Goal: Navigation & Orientation: Find specific page/section

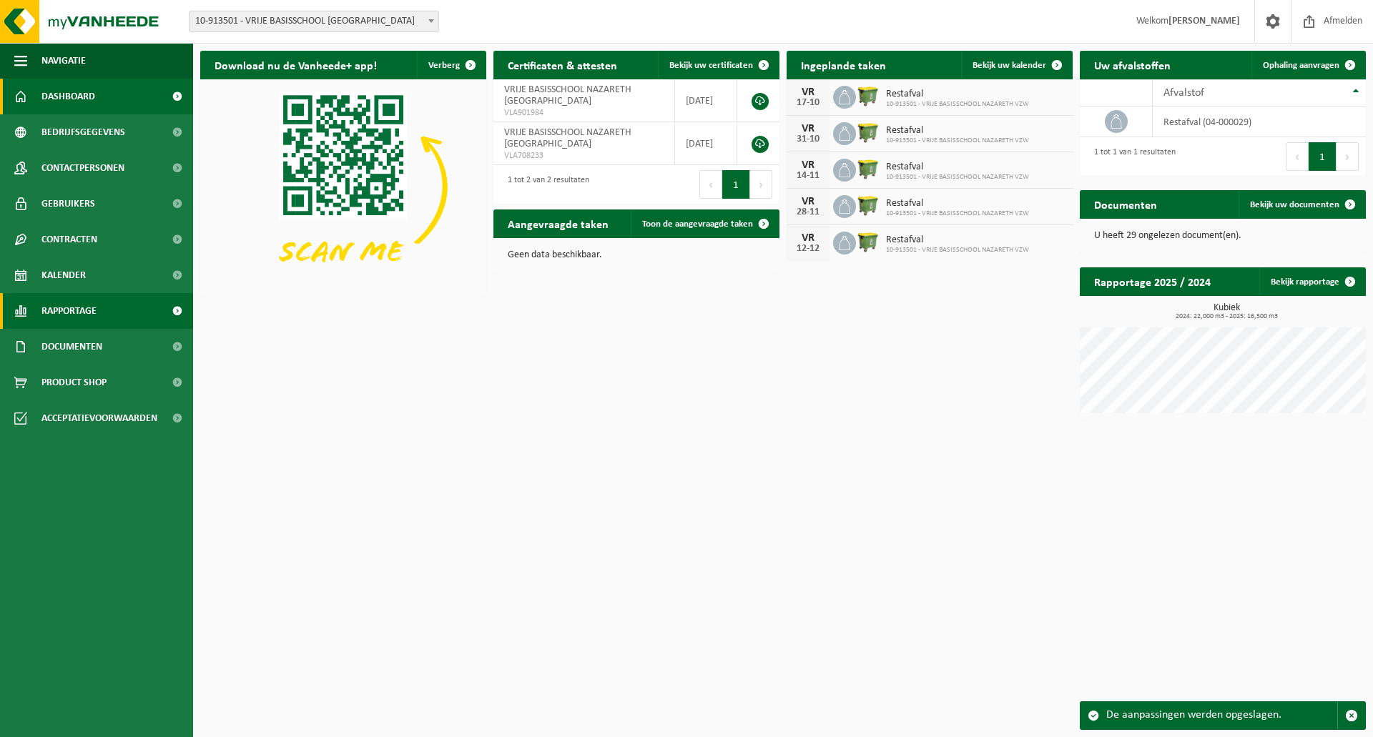
click at [77, 300] on span "Rapportage" at bounding box center [68, 311] width 55 height 36
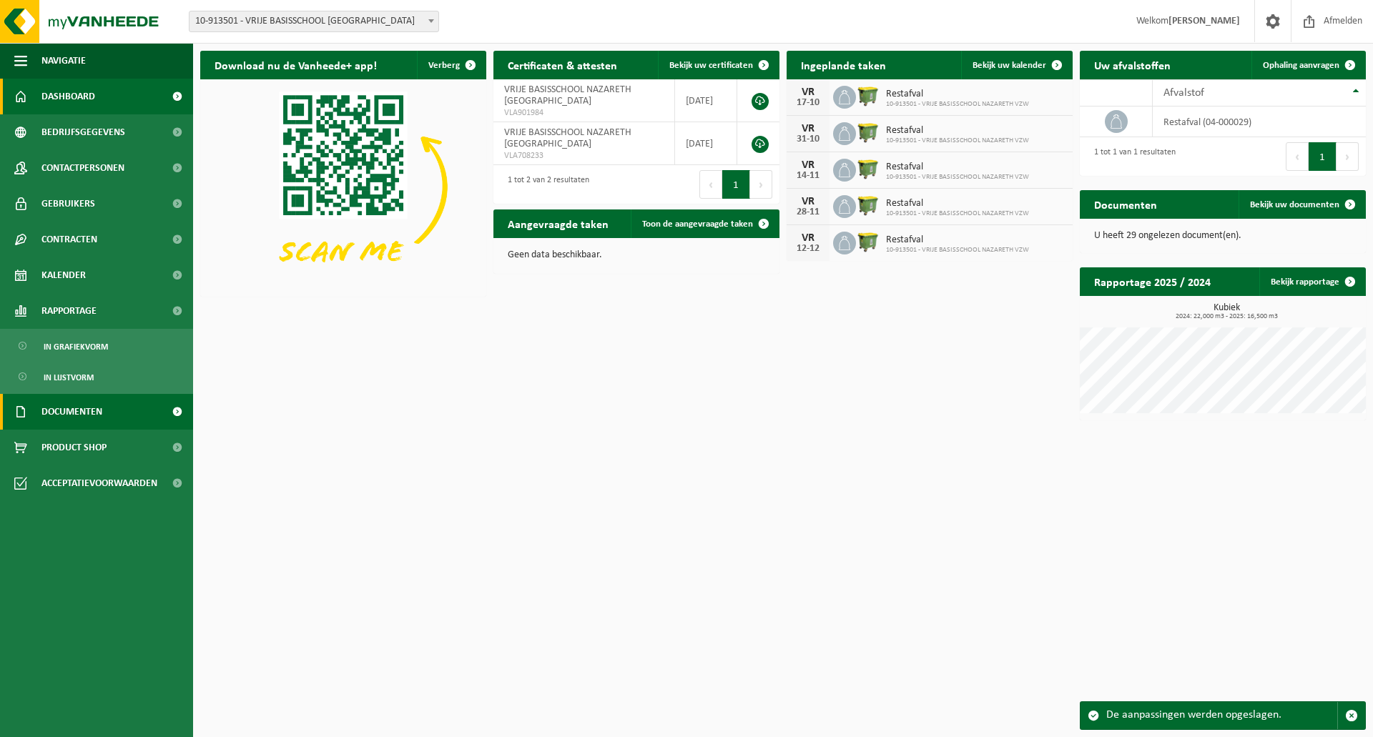
click at [87, 412] on span "Documenten" at bounding box center [71, 412] width 61 height 36
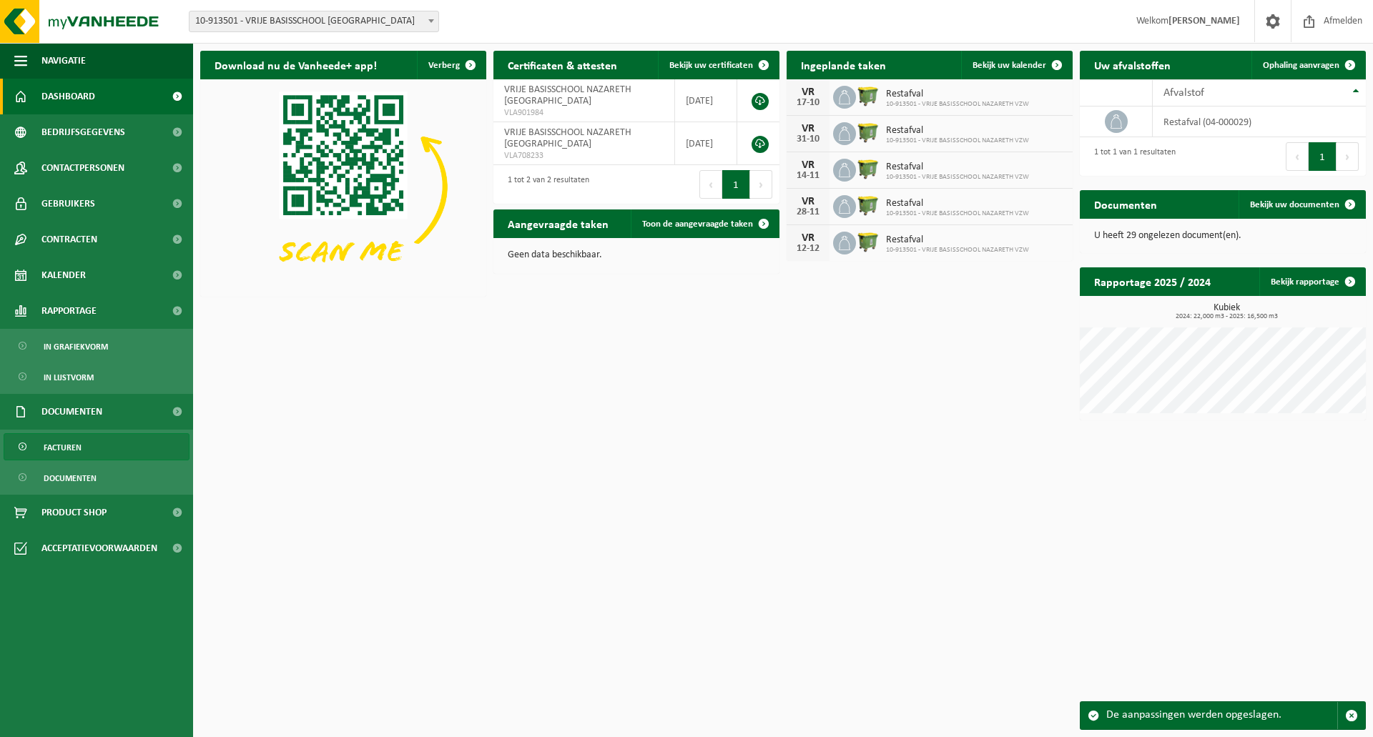
click at [59, 446] on span "Facturen" at bounding box center [63, 447] width 38 height 27
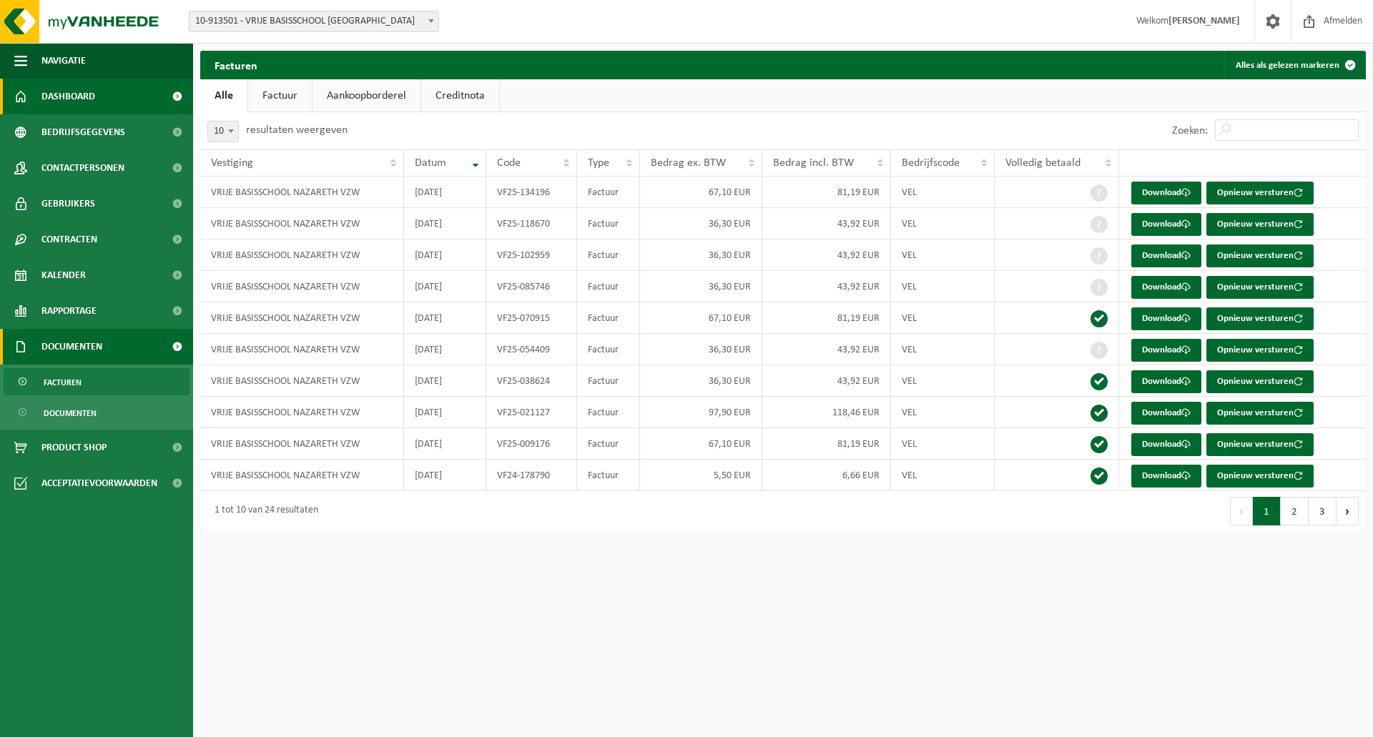
click at [97, 99] on link "Dashboard" at bounding box center [96, 97] width 193 height 36
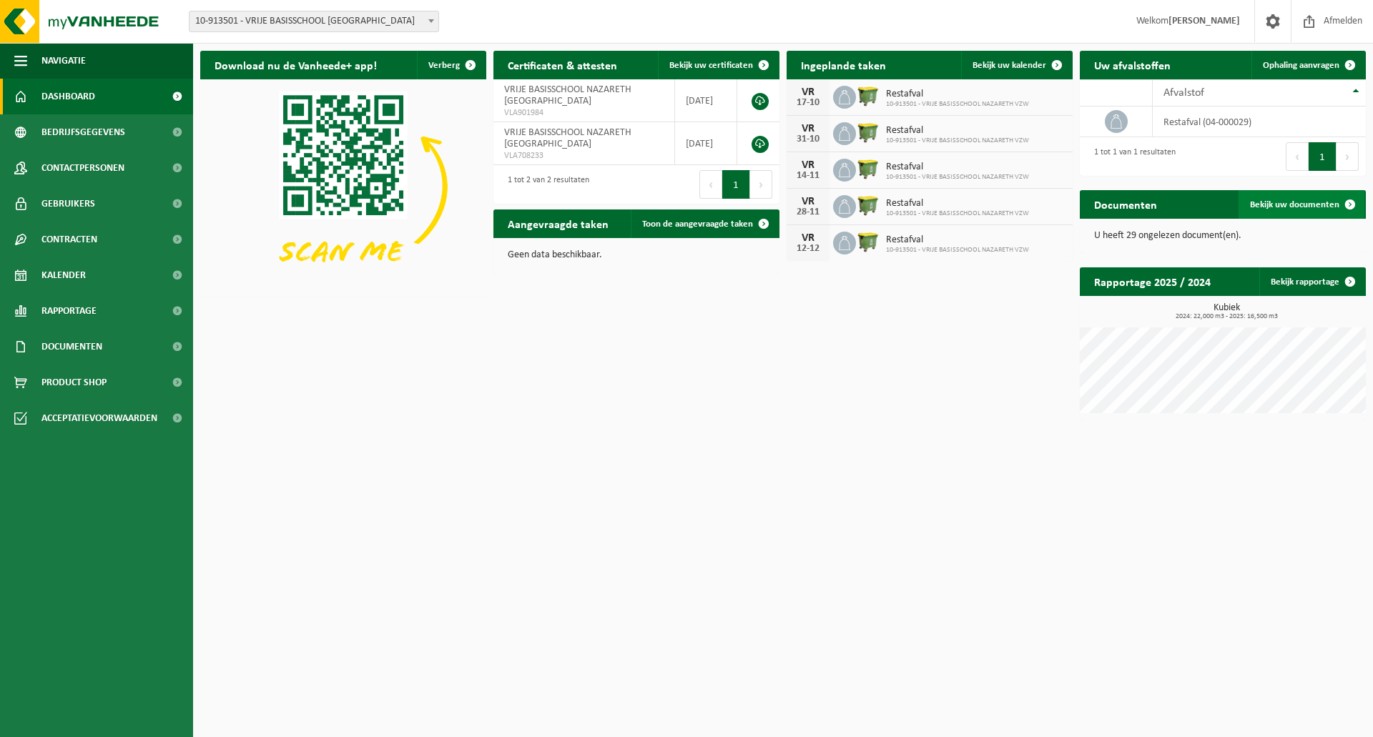
click at [1310, 204] on span "Bekijk uw documenten" at bounding box center [1294, 204] width 89 height 9
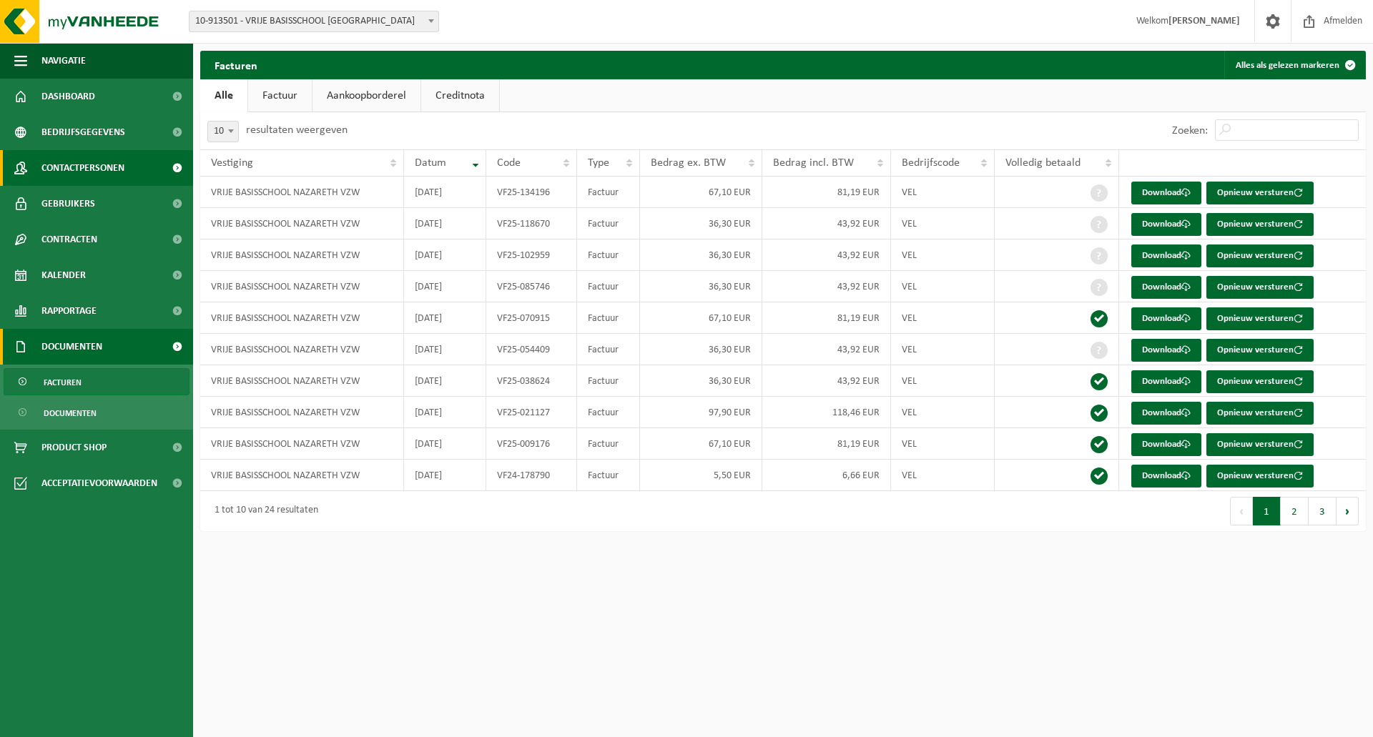
click at [51, 165] on span "Contactpersonen" at bounding box center [82, 168] width 83 height 36
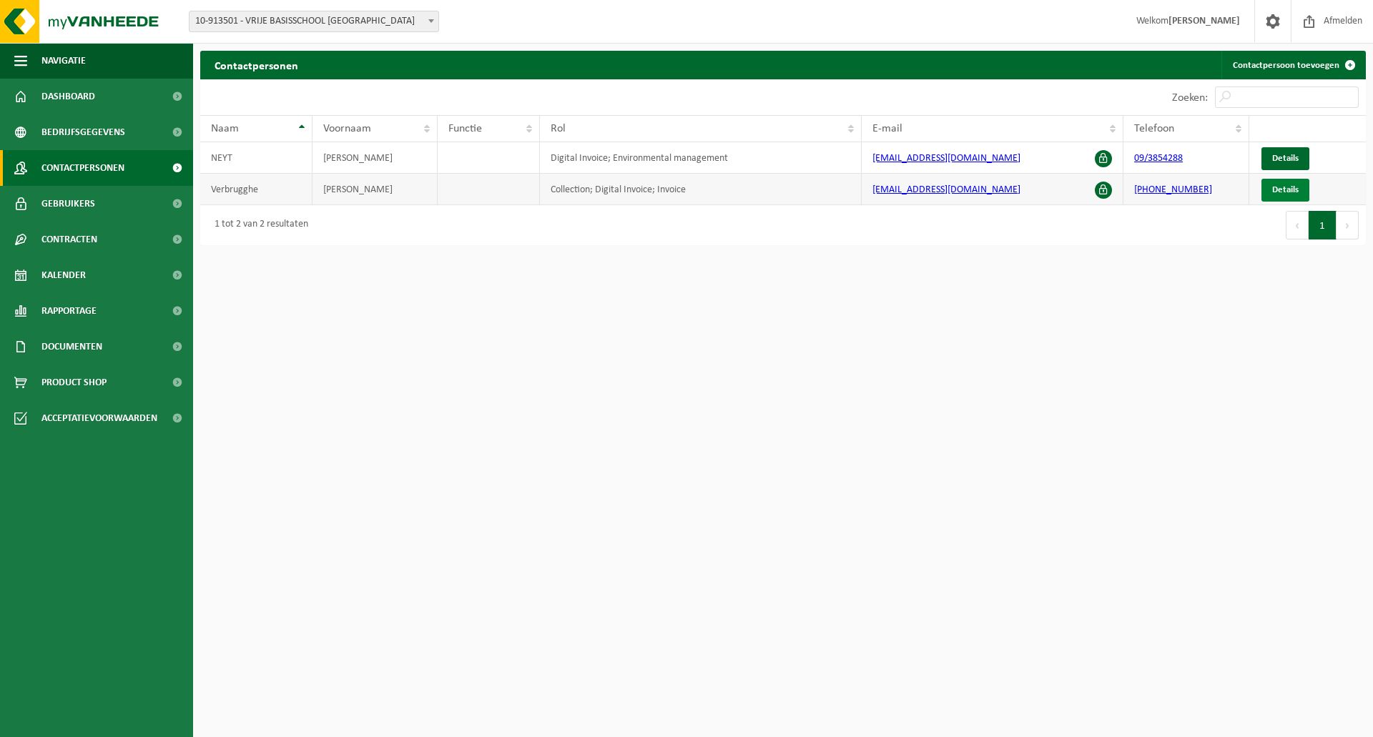
click at [1278, 192] on span "Details" at bounding box center [1285, 189] width 26 height 9
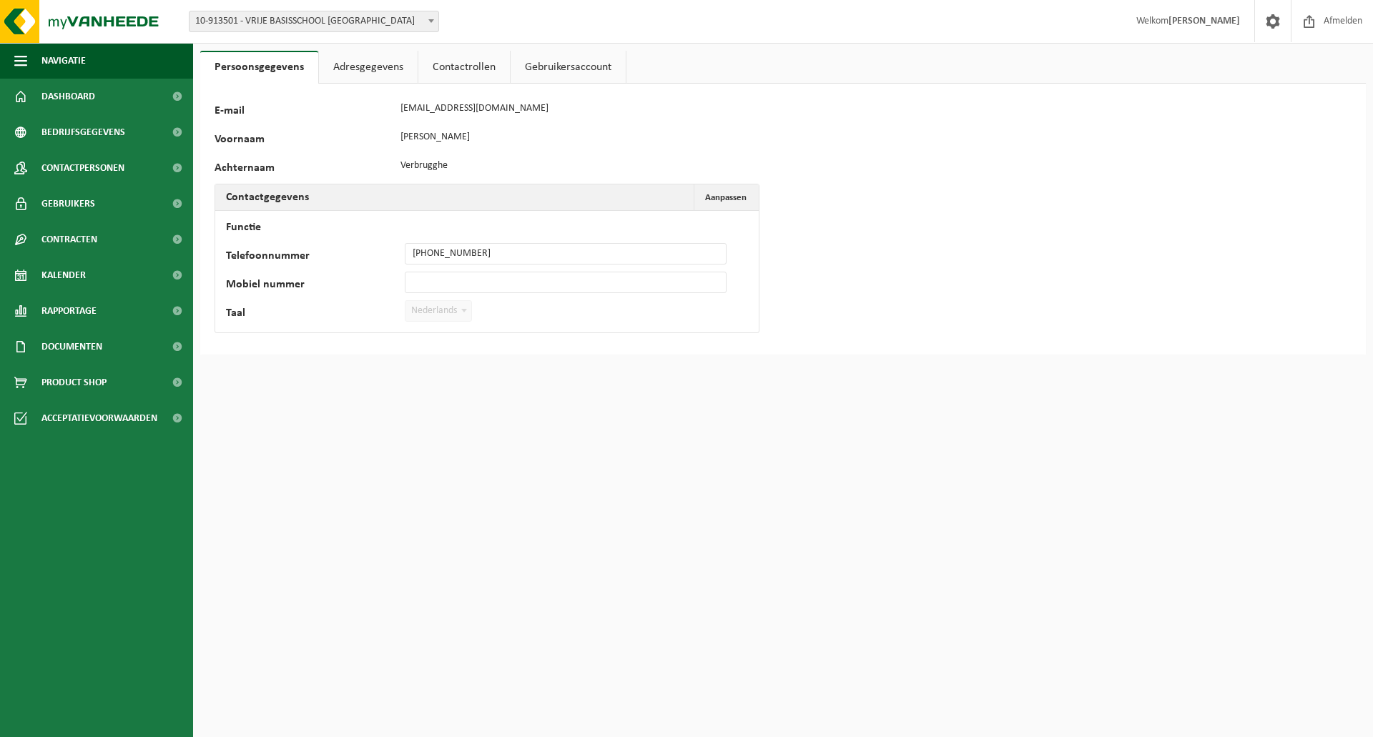
click at [454, 64] on link "Contactrollen" at bounding box center [464, 67] width 92 height 33
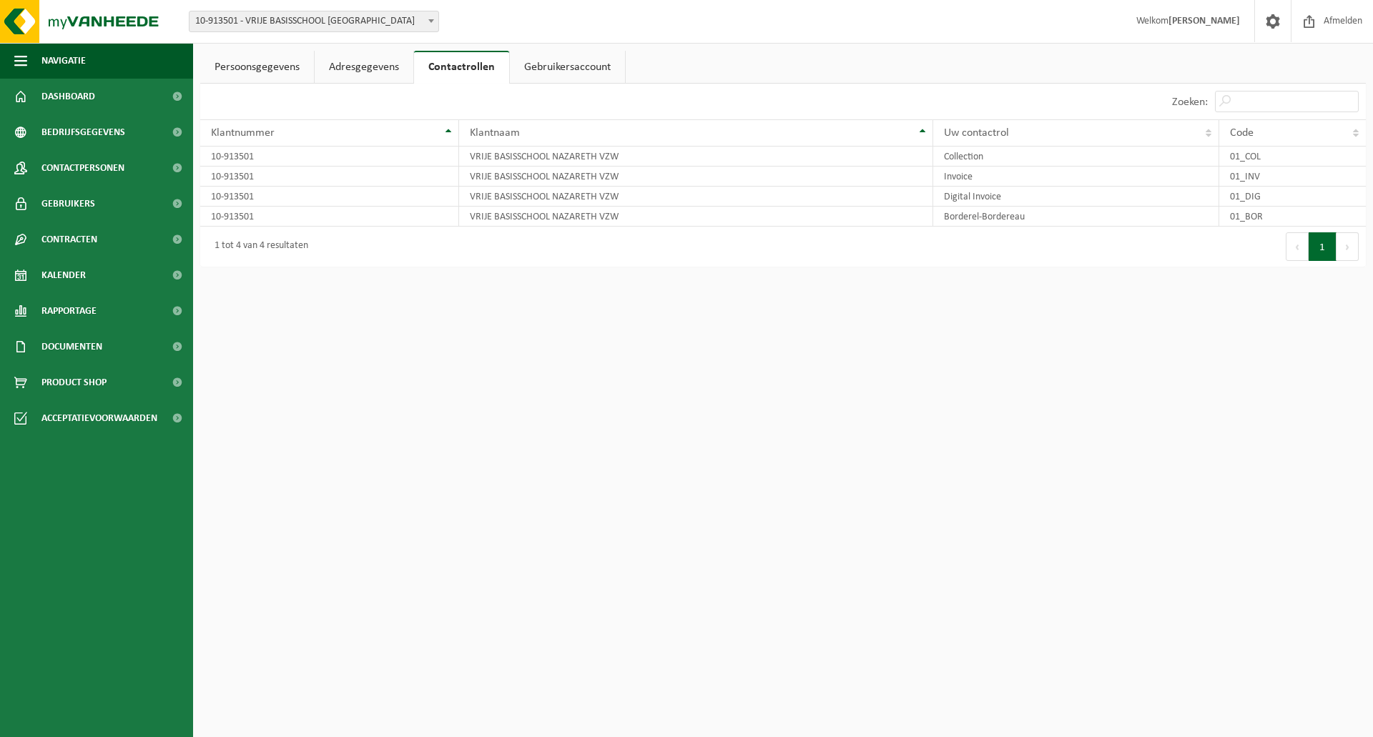
click at [573, 68] on link "Gebruikersaccount" at bounding box center [567, 67] width 115 height 33
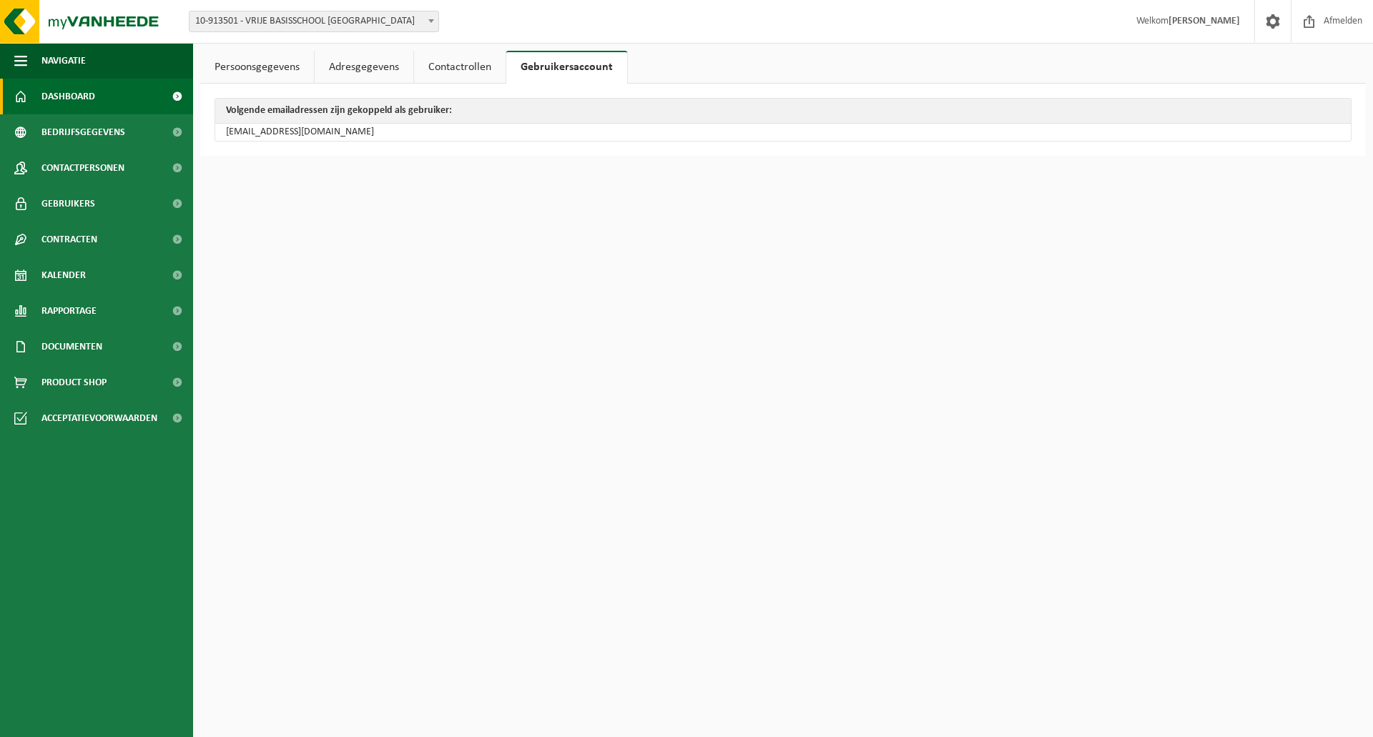
click at [50, 95] on span "Dashboard" at bounding box center [68, 97] width 54 height 36
